Goal: Find specific page/section: Find specific page/section

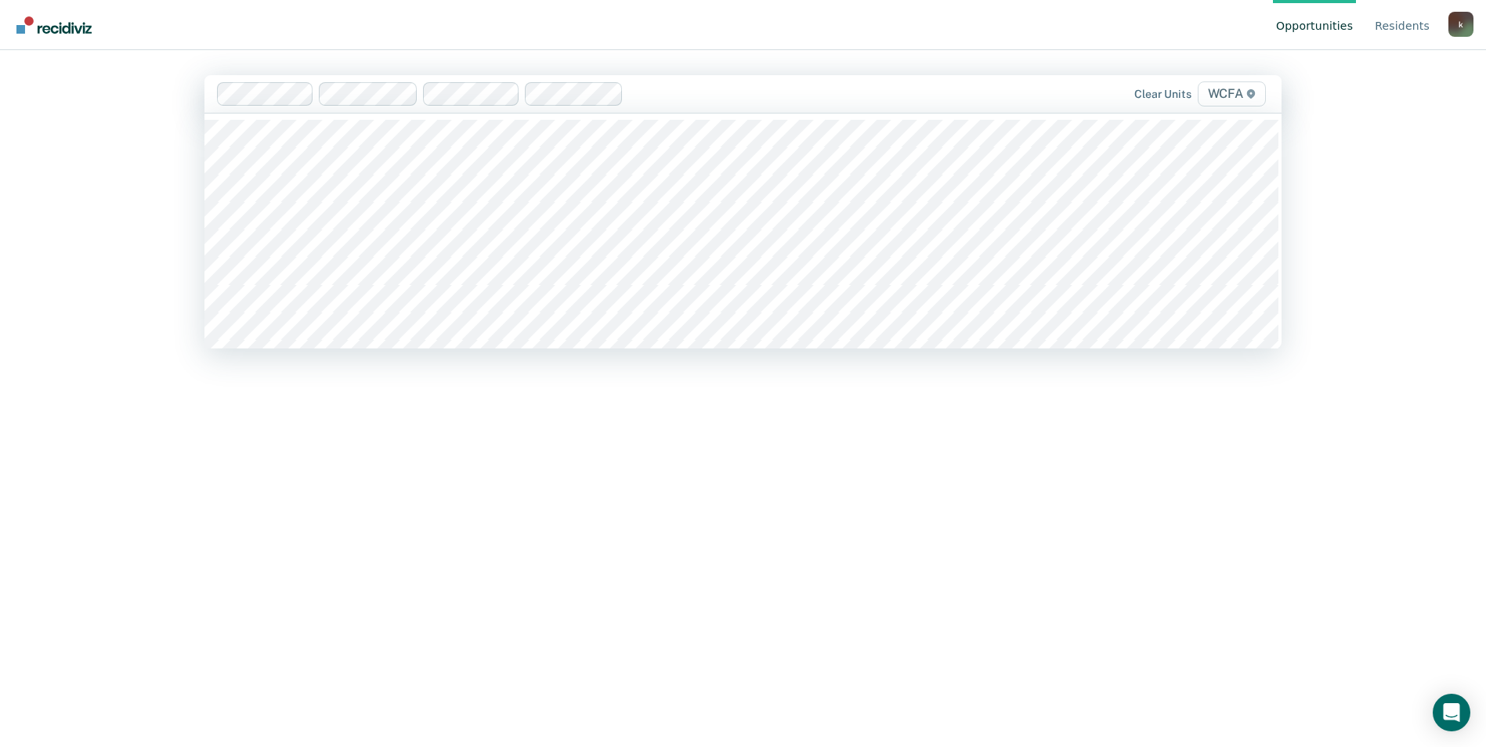
click at [693, 91] on div at bounding box center [791, 94] width 322 height 18
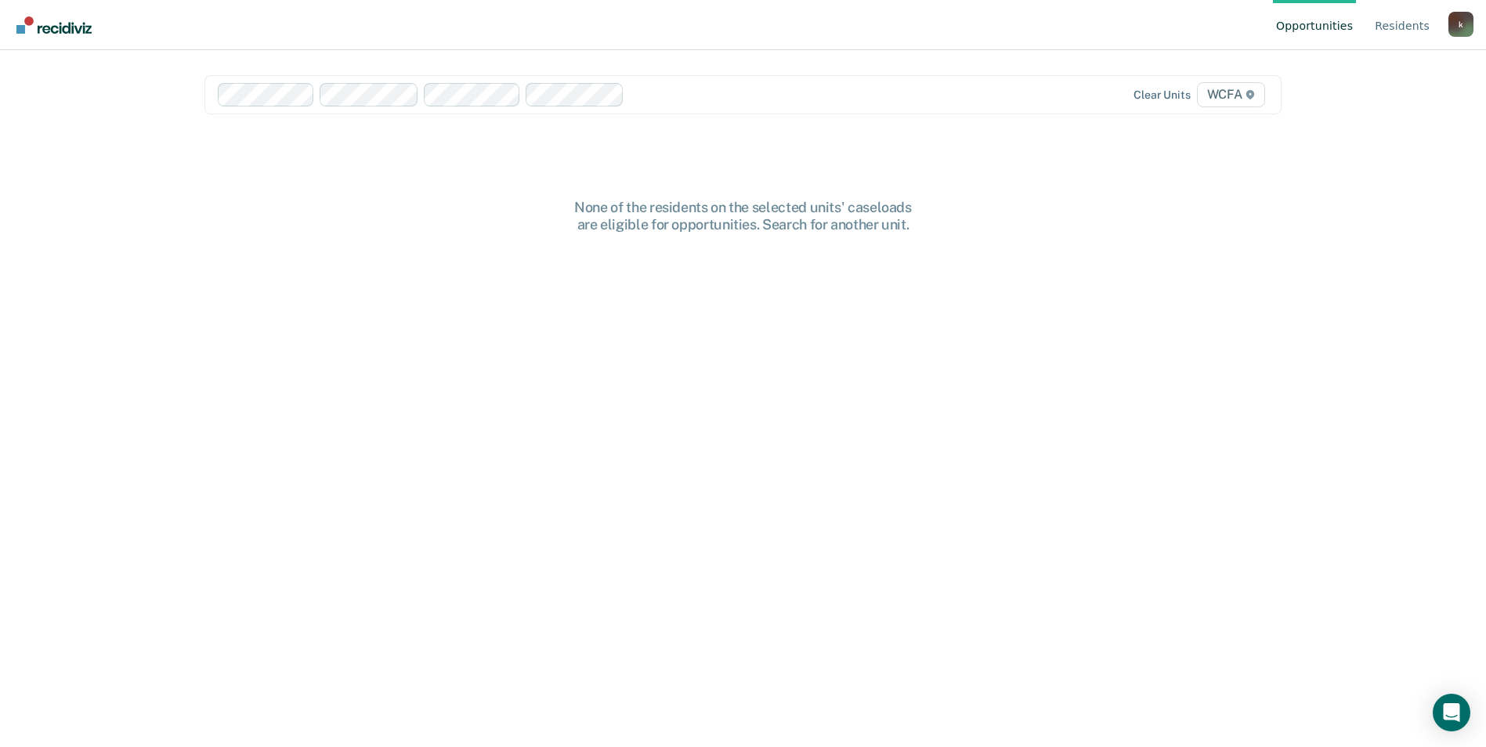
click at [693, 91] on div at bounding box center [790, 94] width 321 height 18
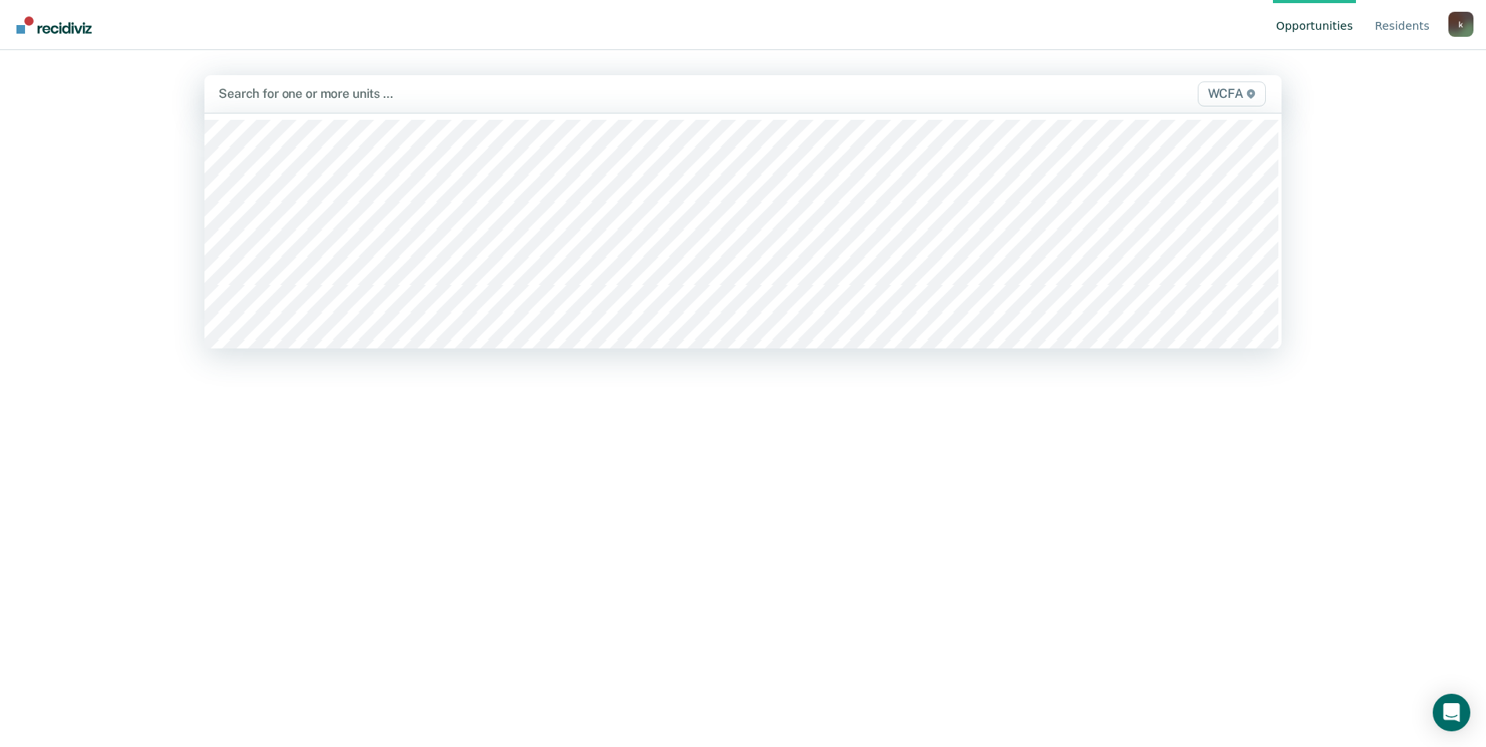
click at [570, 98] on div at bounding box center [585, 94] width 733 height 18
type input "wcf"
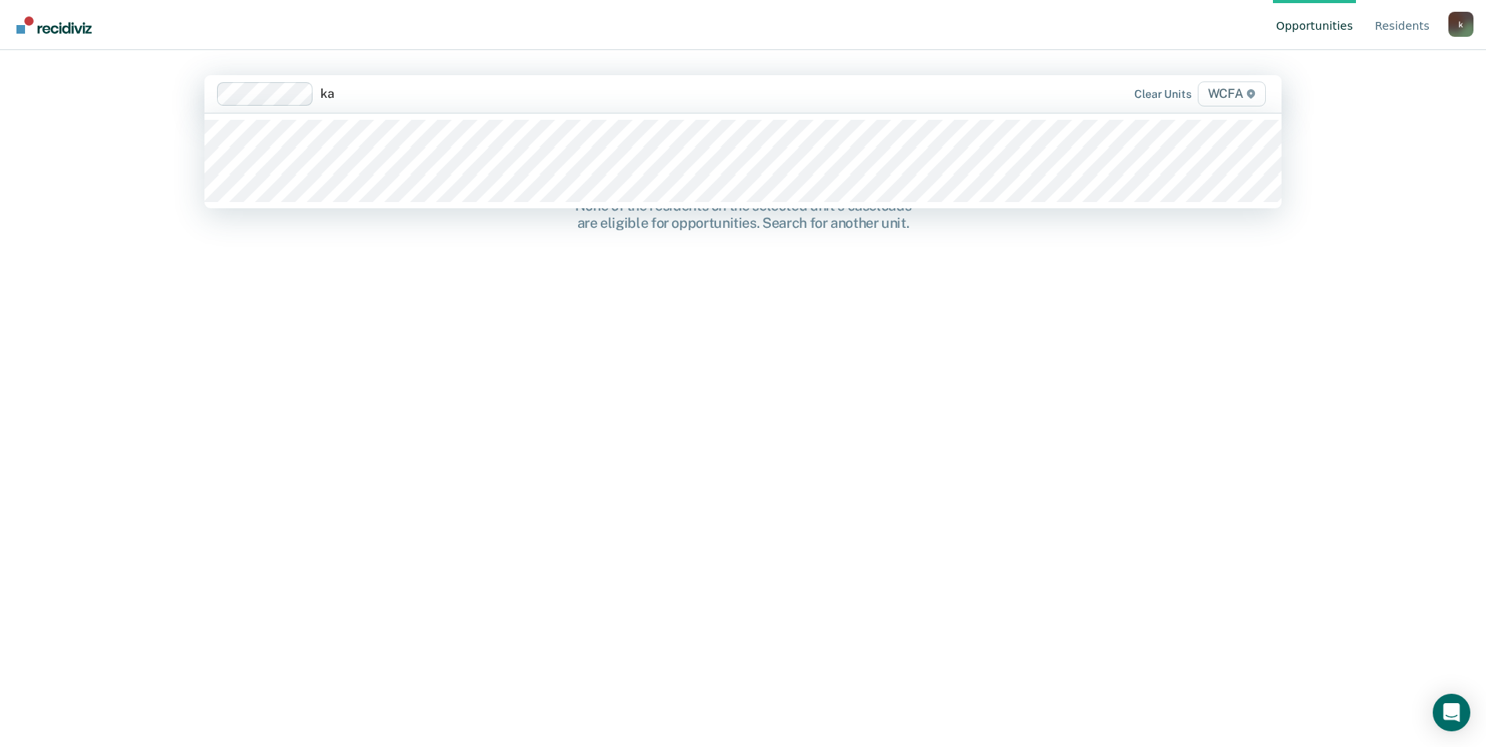
type input "ka2"
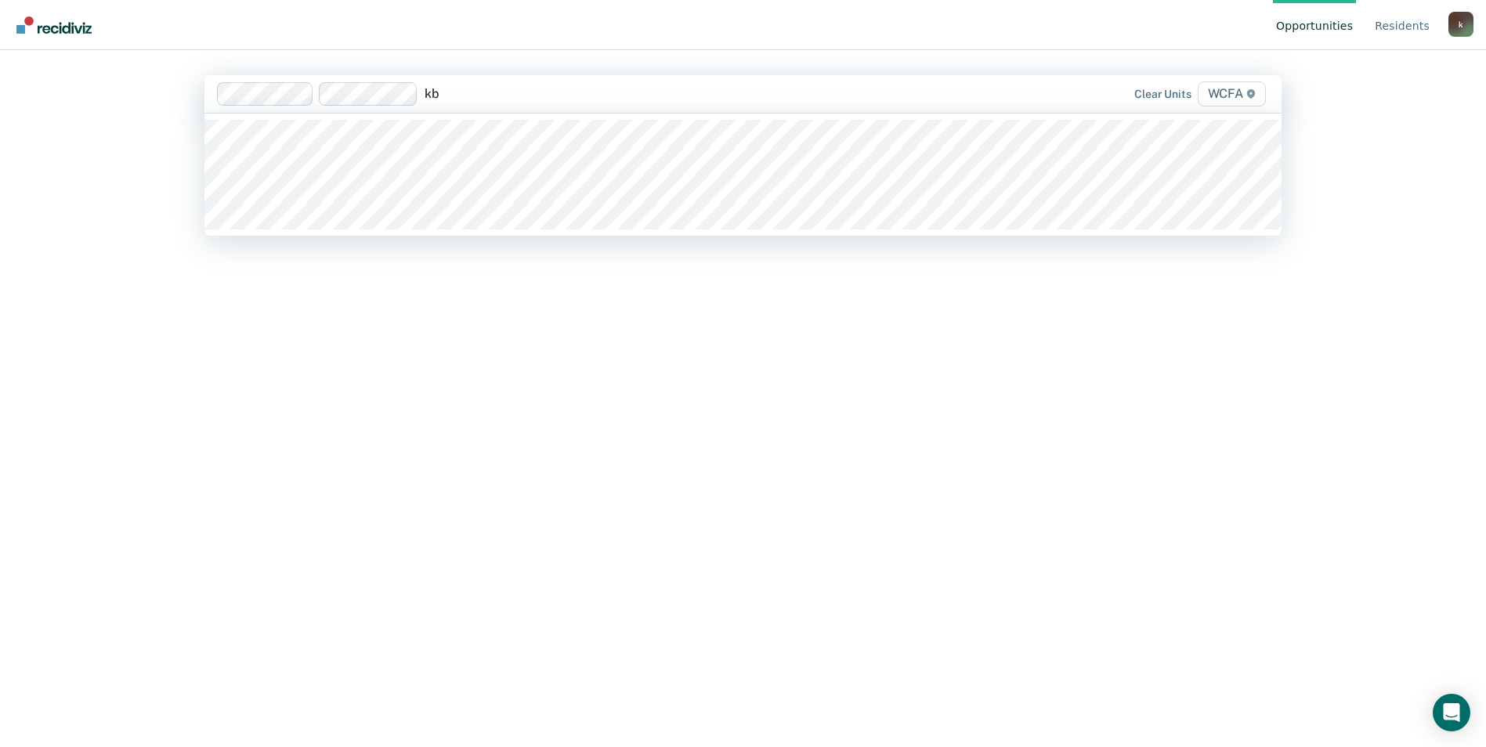
type input "kb1"
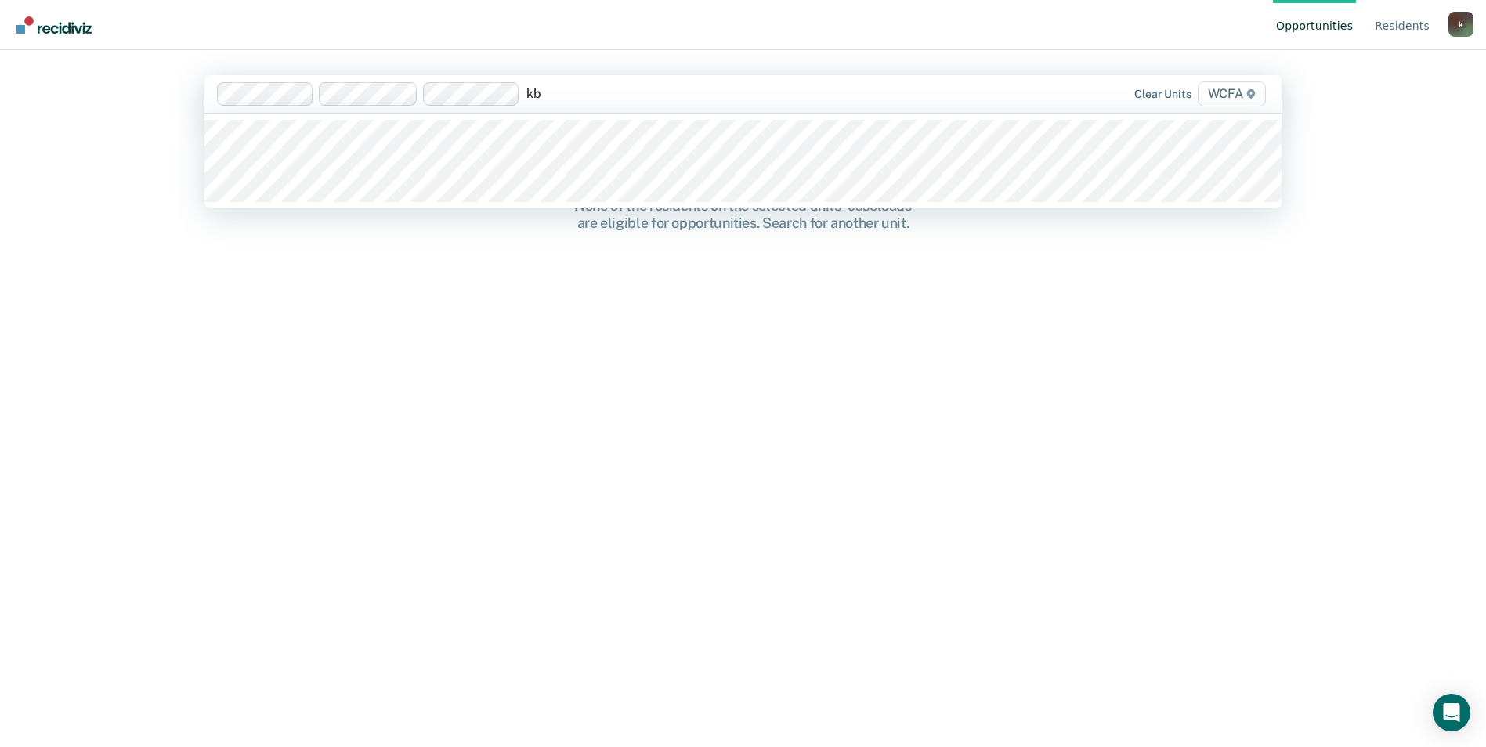
type input "kb2"
